Goal: Find specific page/section: Find specific page/section

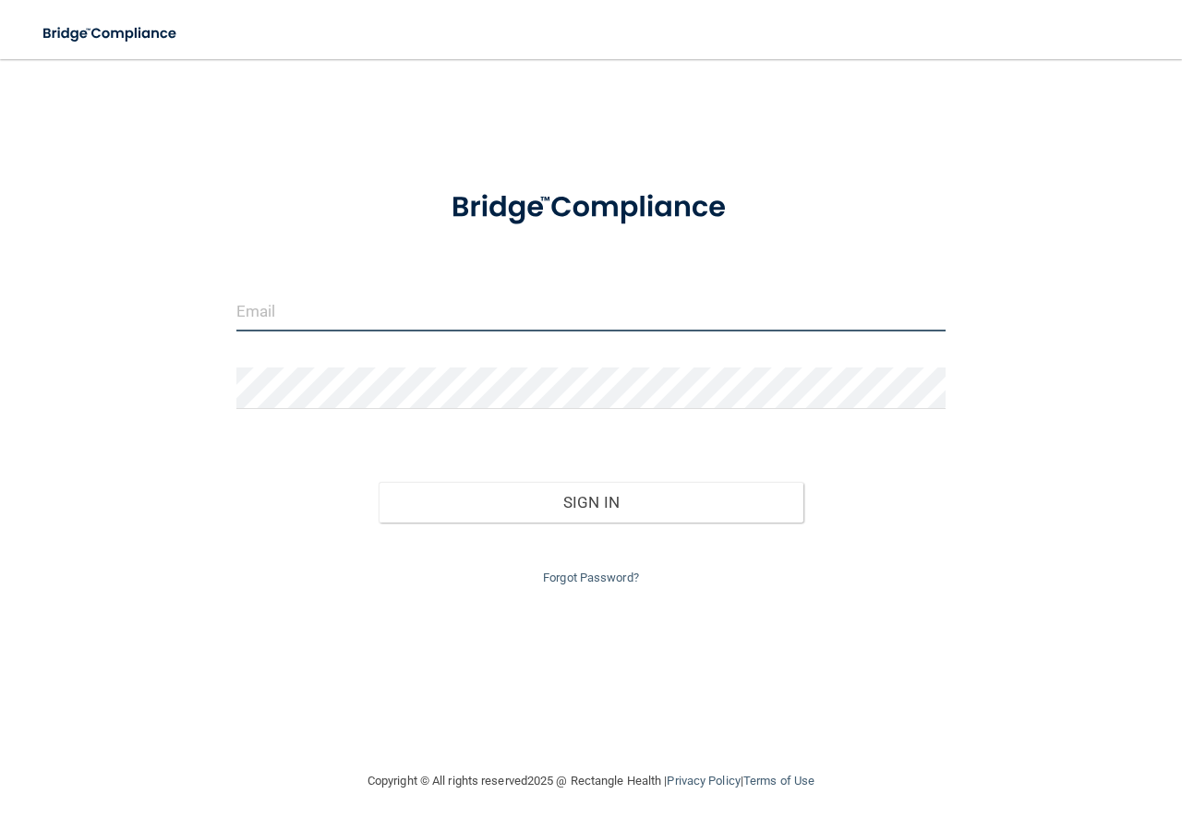
click at [368, 312] on input "email" at bounding box center [590, 311] width 709 height 42
type input "[EMAIL_ADDRESS][DOMAIN_NAME]"
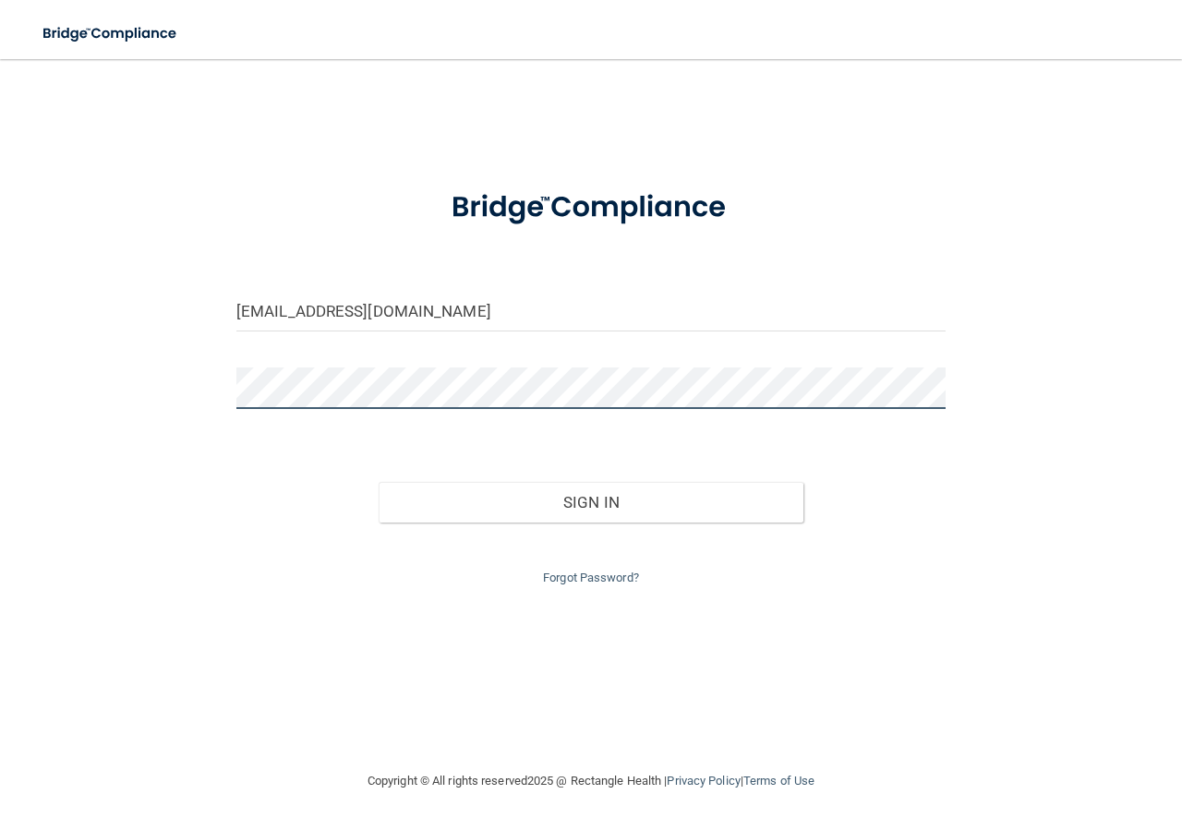
click at [379, 482] on button "Sign In" at bounding box center [592, 502] width 426 height 41
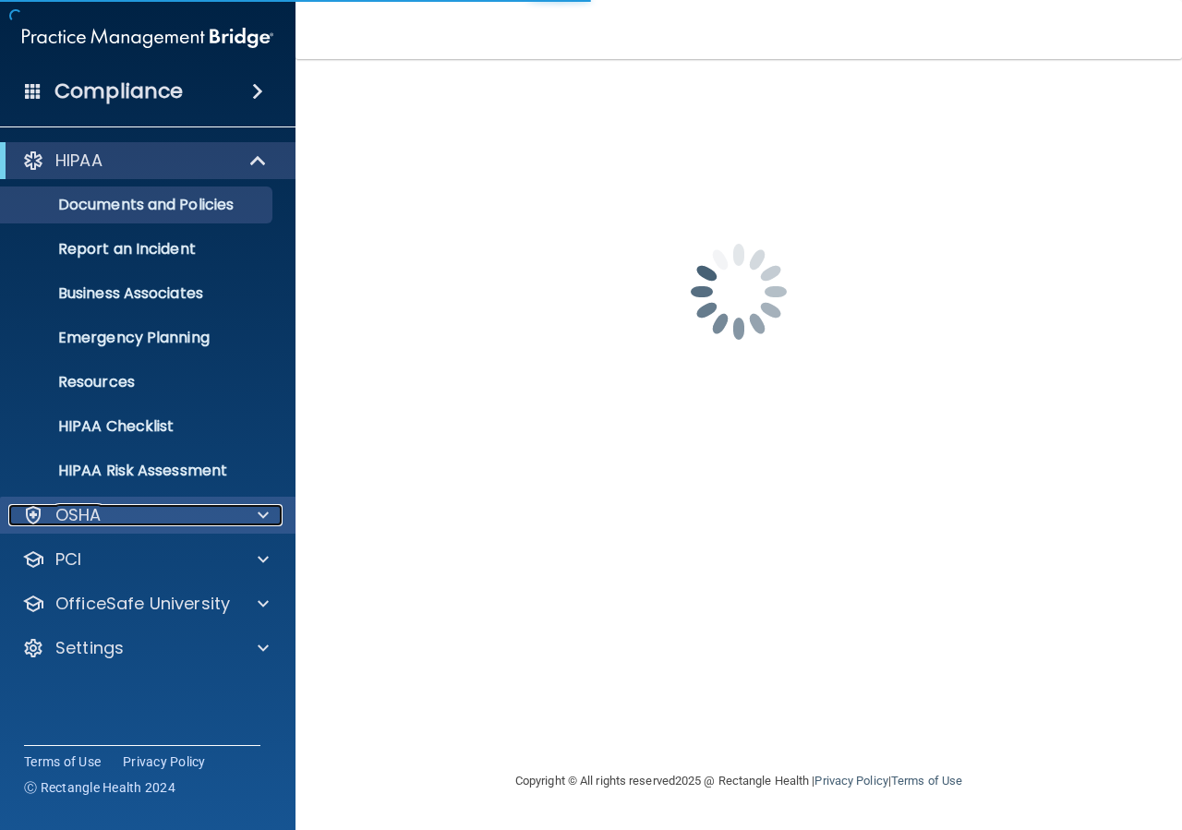
drag, startPoint x: 256, startPoint y: 514, endPoint x: 245, endPoint y: 530, distance: 20.0
click at [256, 515] on div at bounding box center [260, 515] width 46 height 22
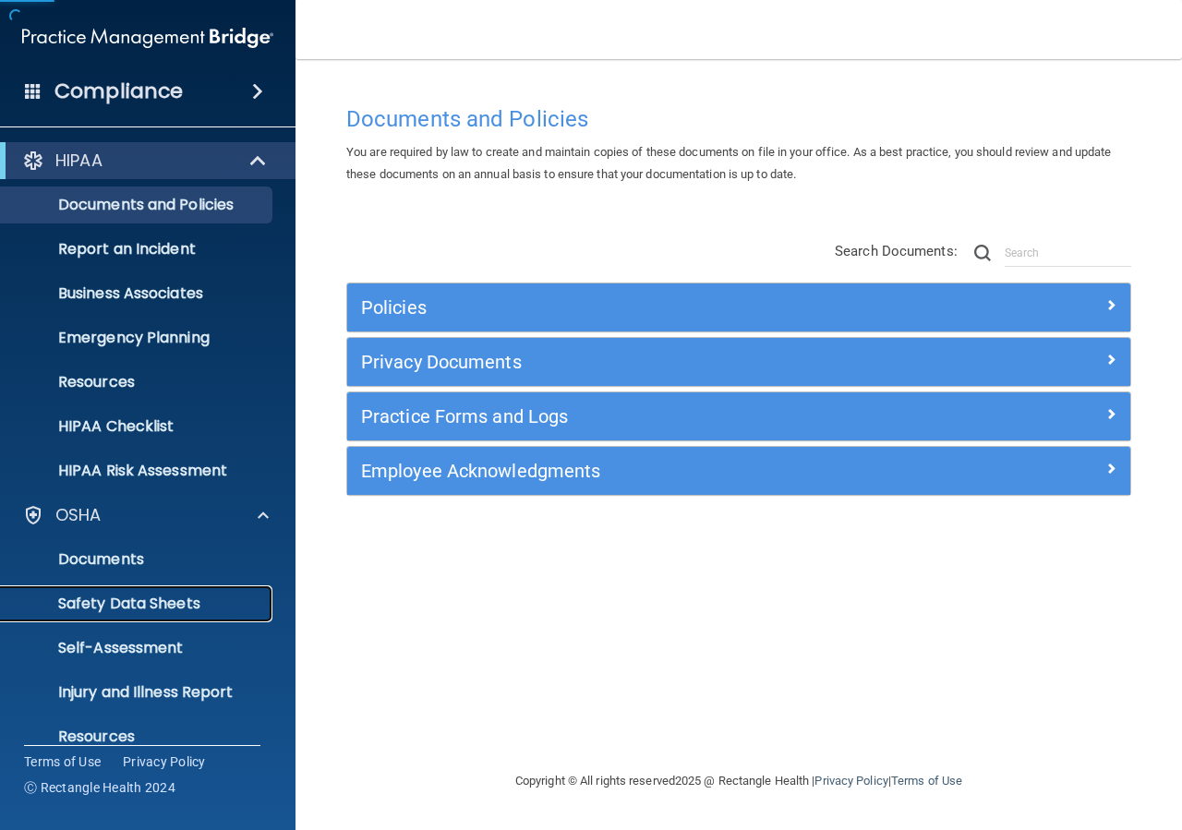
click at [189, 595] on p "Safety Data Sheets" at bounding box center [138, 604] width 252 height 18
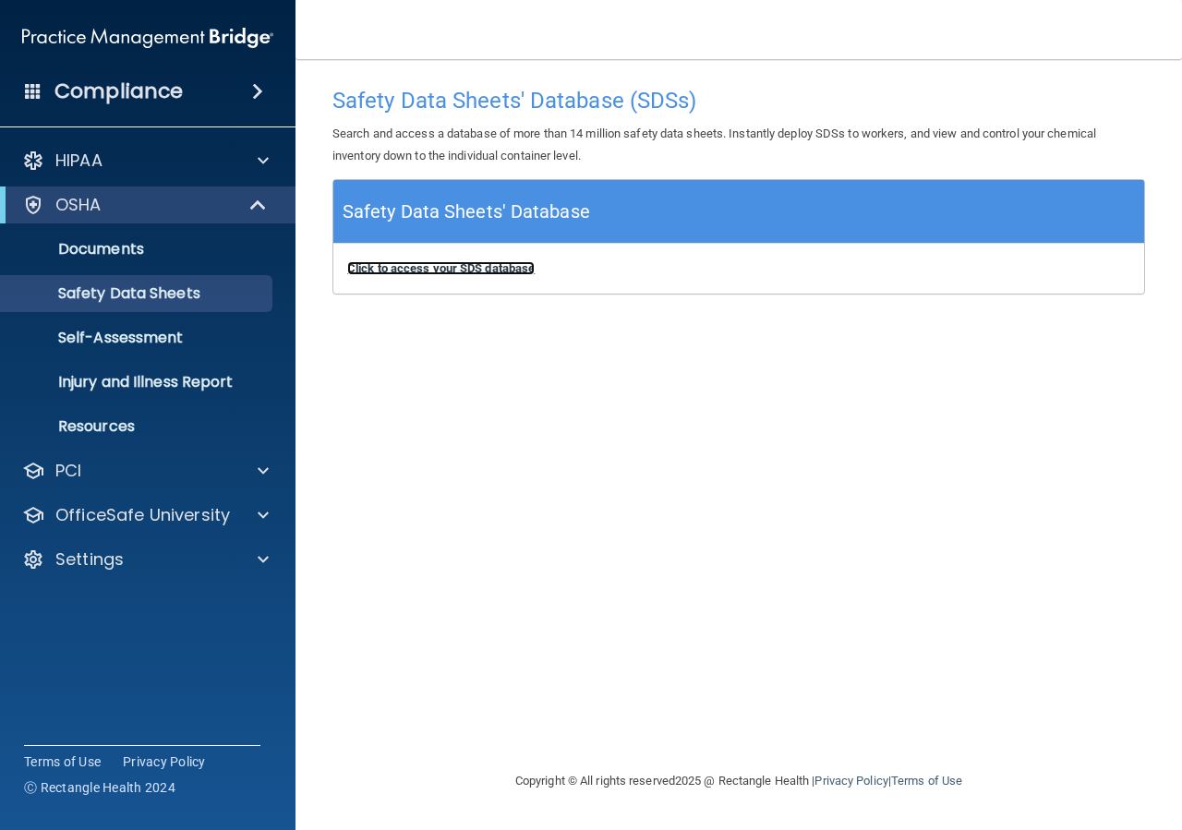
click at [508, 269] on b "Click to access your SDS database" at bounding box center [440, 268] width 187 height 14
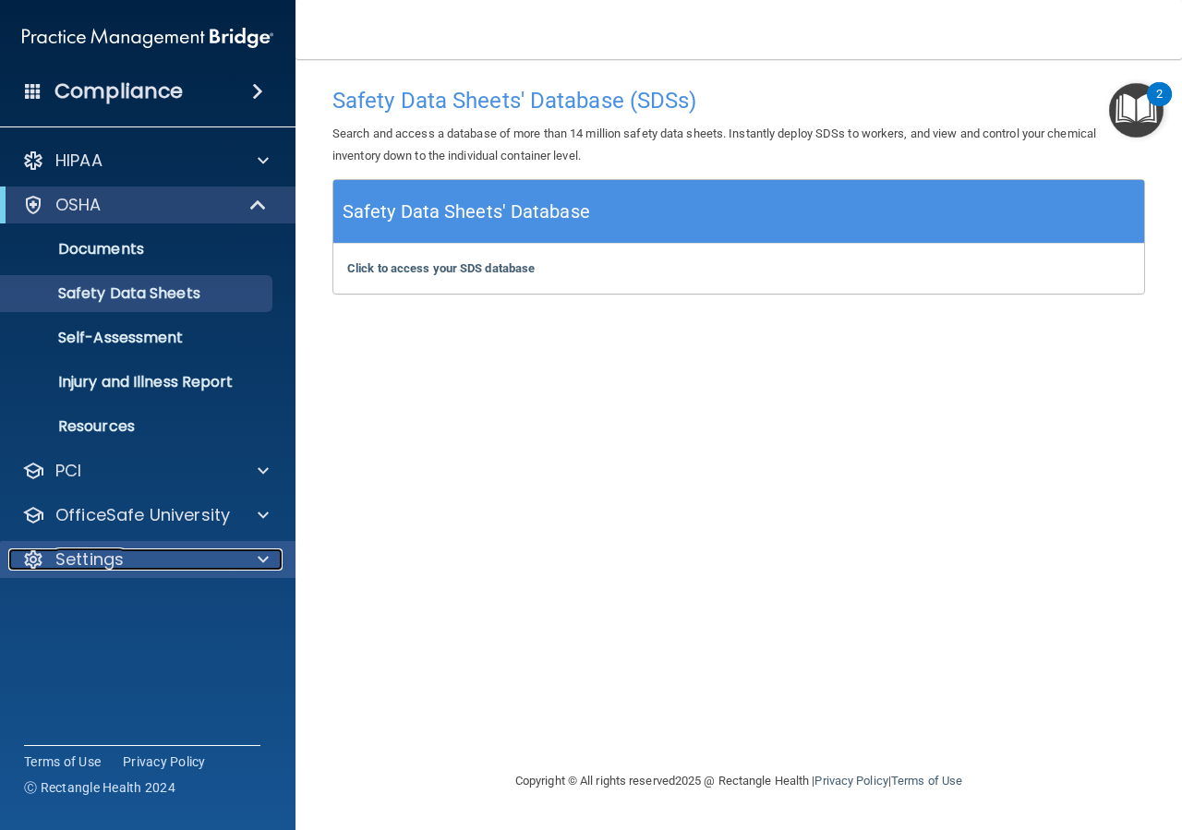
click at [175, 550] on div "Settings" at bounding box center [122, 560] width 229 height 22
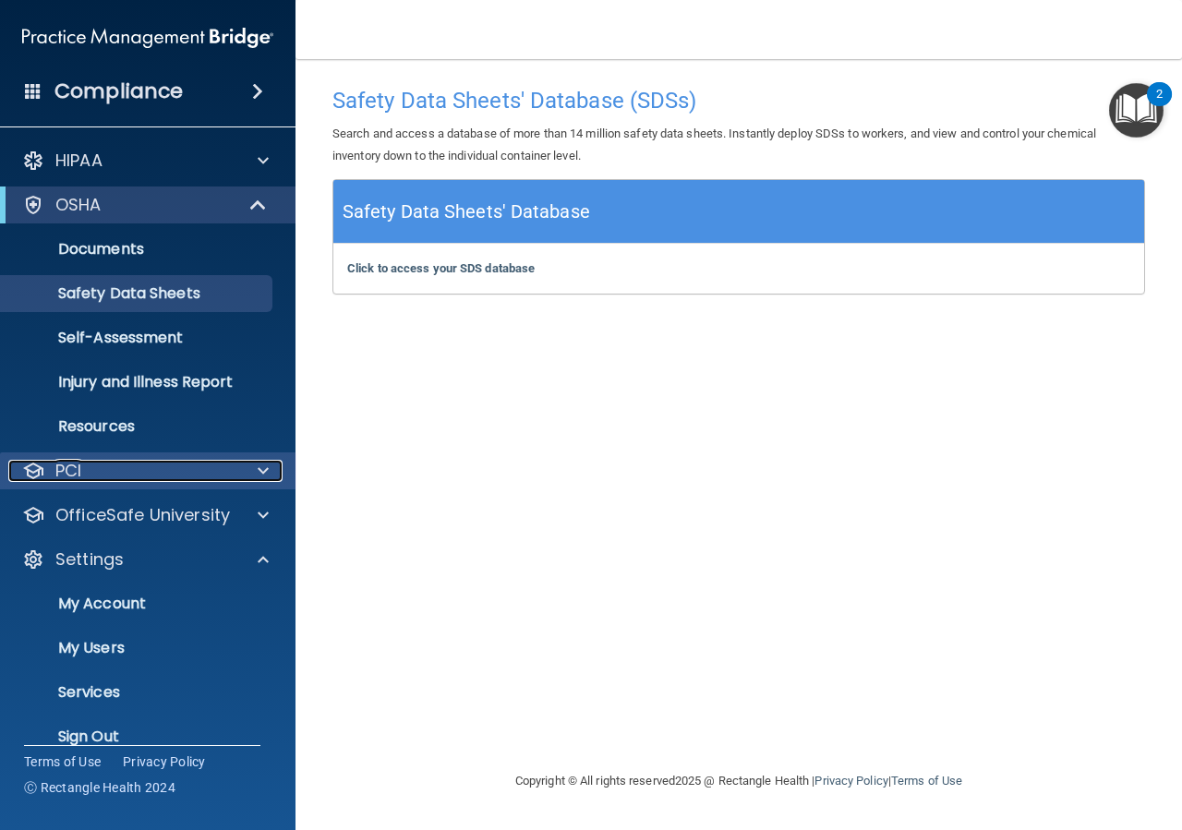
click at [248, 477] on div at bounding box center [260, 471] width 46 height 22
